Goal: Browse casually

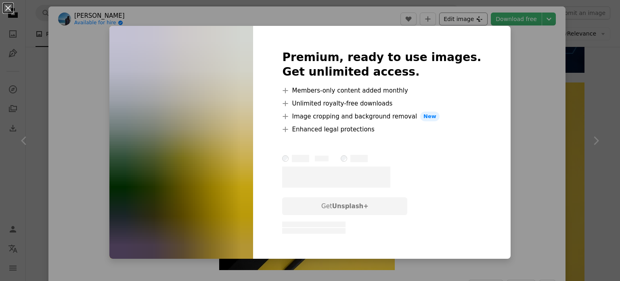
scroll to position [6018, 0]
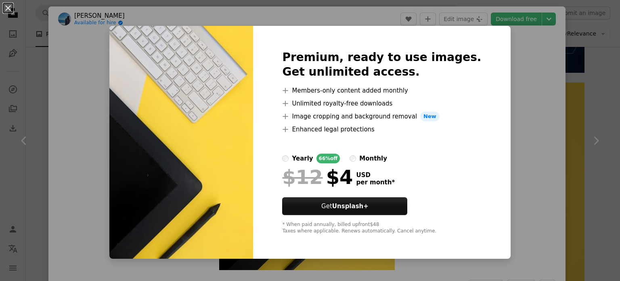
click at [529, 101] on div "An X shape Premium, ready to use images. Get unlimited access. A plus sign Memb…" at bounding box center [310, 140] width 620 height 281
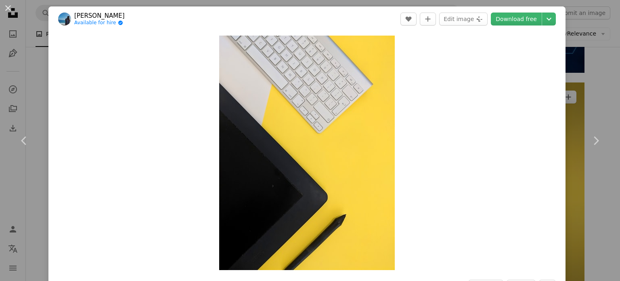
click at [571, 86] on div "An X shape Chevron left Chevron right [PERSON_NAME] Available for hire A checkm…" at bounding box center [310, 140] width 620 height 281
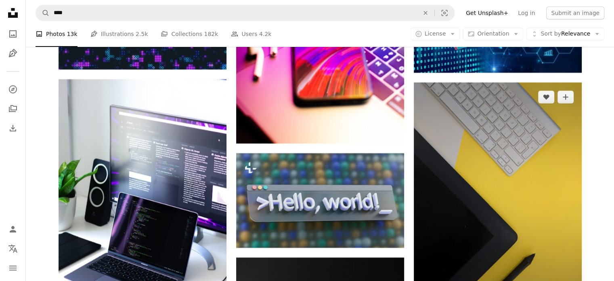
click at [477, 136] on img at bounding box center [498, 194] width 168 height 224
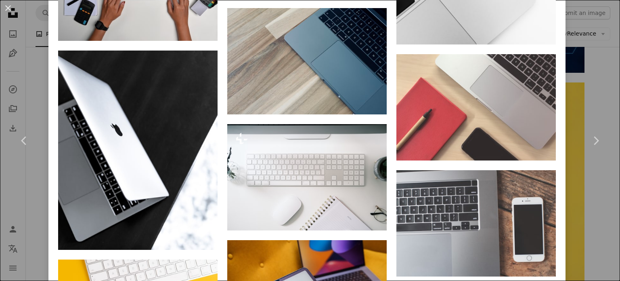
scroll to position [1252, 0]
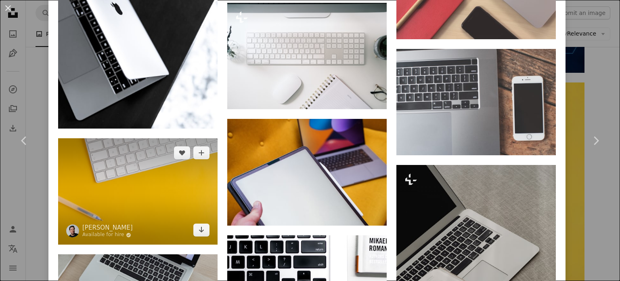
click at [133, 192] on img at bounding box center [138, 191] width 160 height 106
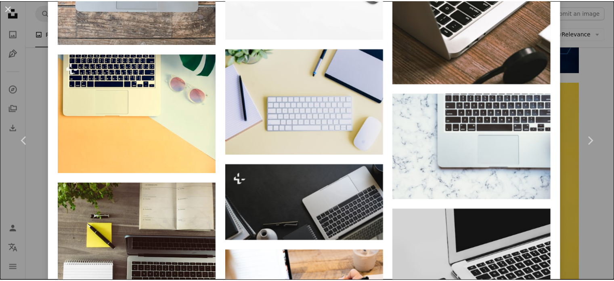
scroll to position [2101, 0]
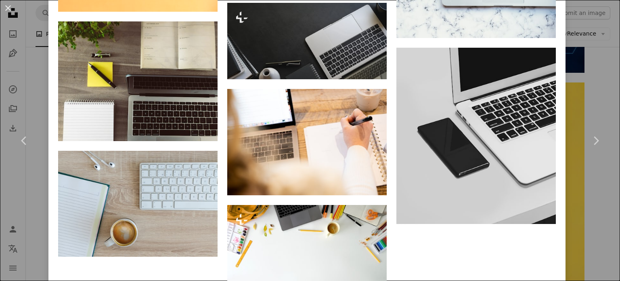
click at [30, 88] on div "An X shape Chevron left Chevron right [PERSON_NAME] Available for hire A checkm…" at bounding box center [310, 140] width 620 height 281
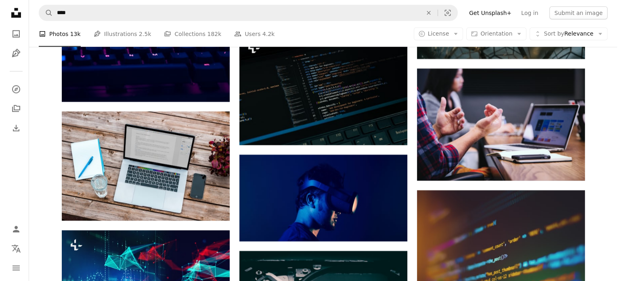
scroll to position [5291, 0]
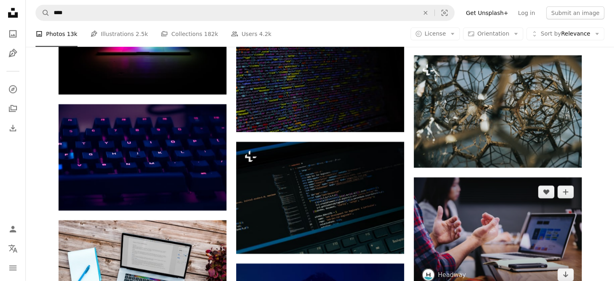
click at [500, 227] on img at bounding box center [498, 233] width 168 height 112
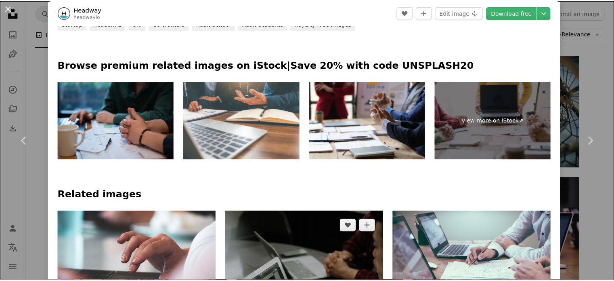
scroll to position [343, 0]
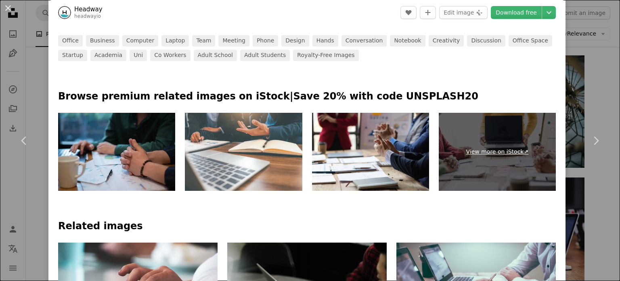
click at [477, 177] on link "View more on iStock ↗" at bounding box center [497, 152] width 117 height 78
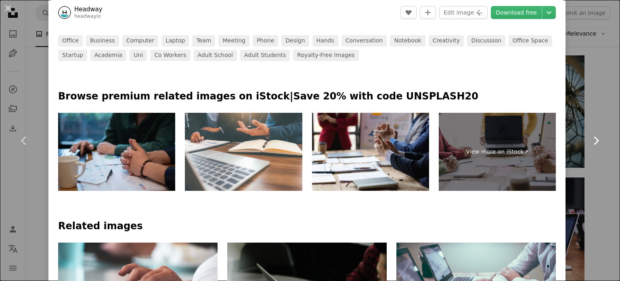
click at [586, 107] on link "Chevron right" at bounding box center [596, 141] width 48 height 78
click at [592, 87] on div "An X shape Chevron left Chevron right Headway headwayio A heart A plus sign Edi…" at bounding box center [310, 140] width 620 height 281
